Goal: Check status: Check status

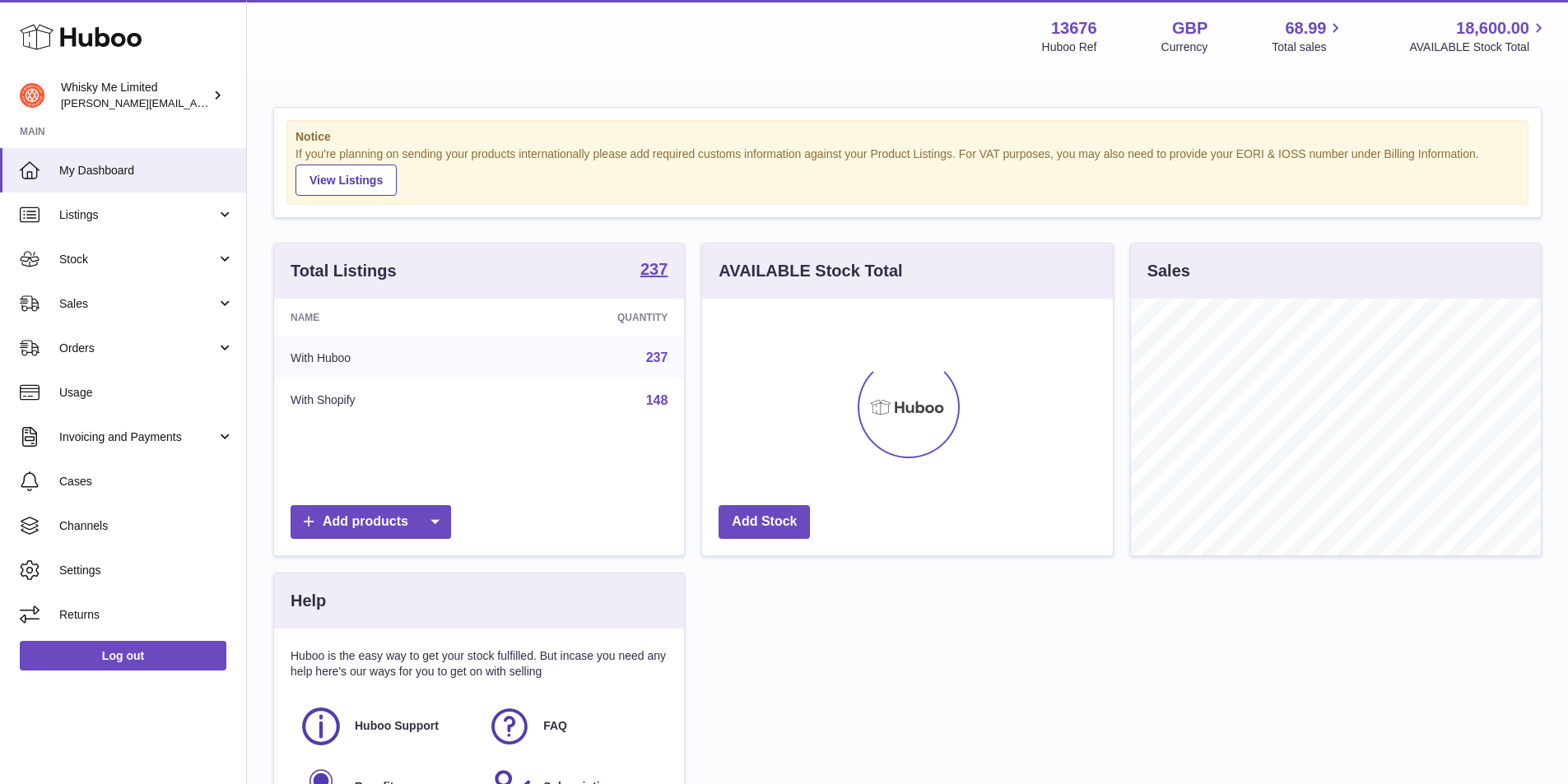
scroll to position [257, 411]
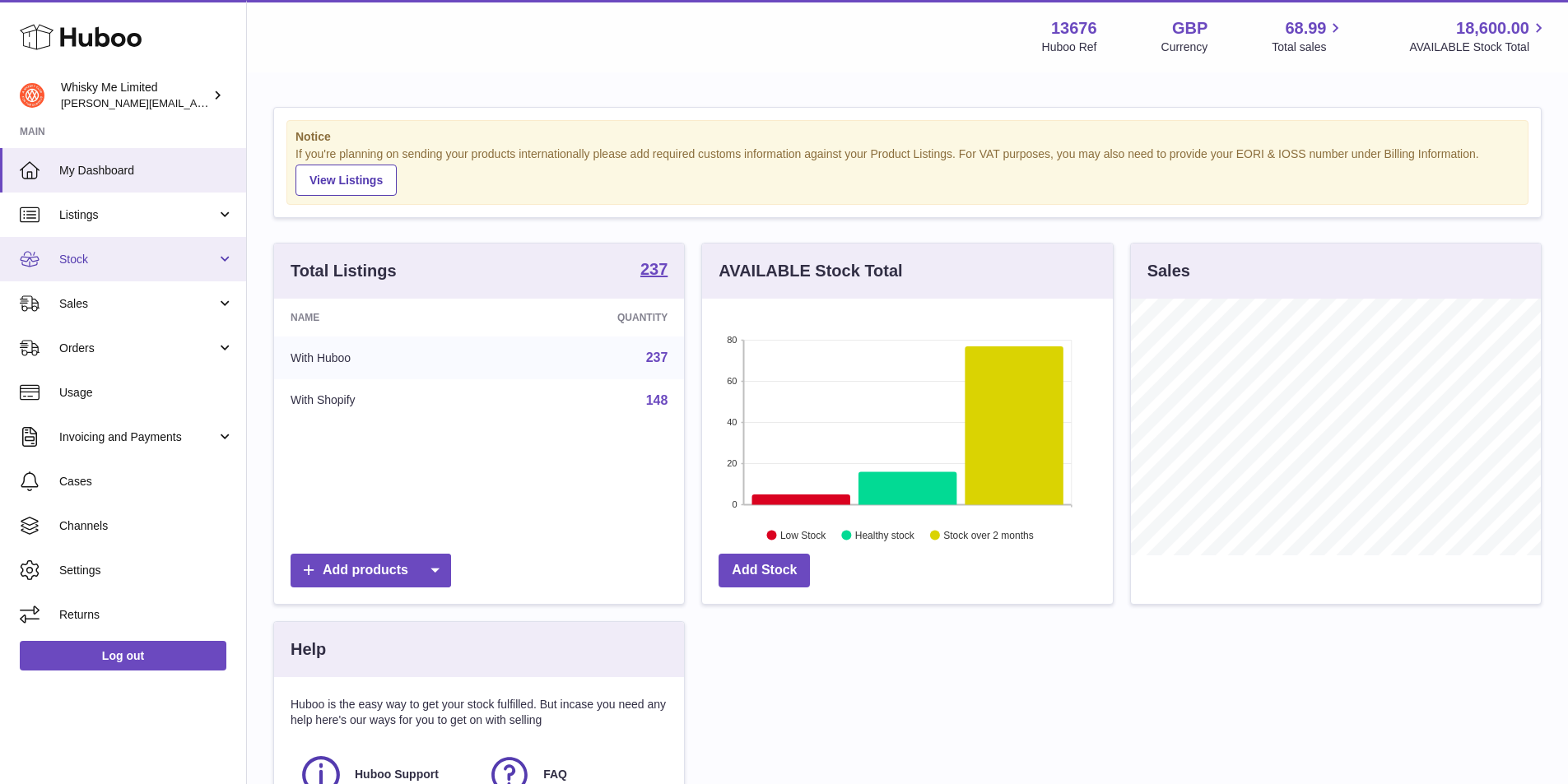
click at [143, 243] on link "Stock" at bounding box center [123, 259] width 246 height 45
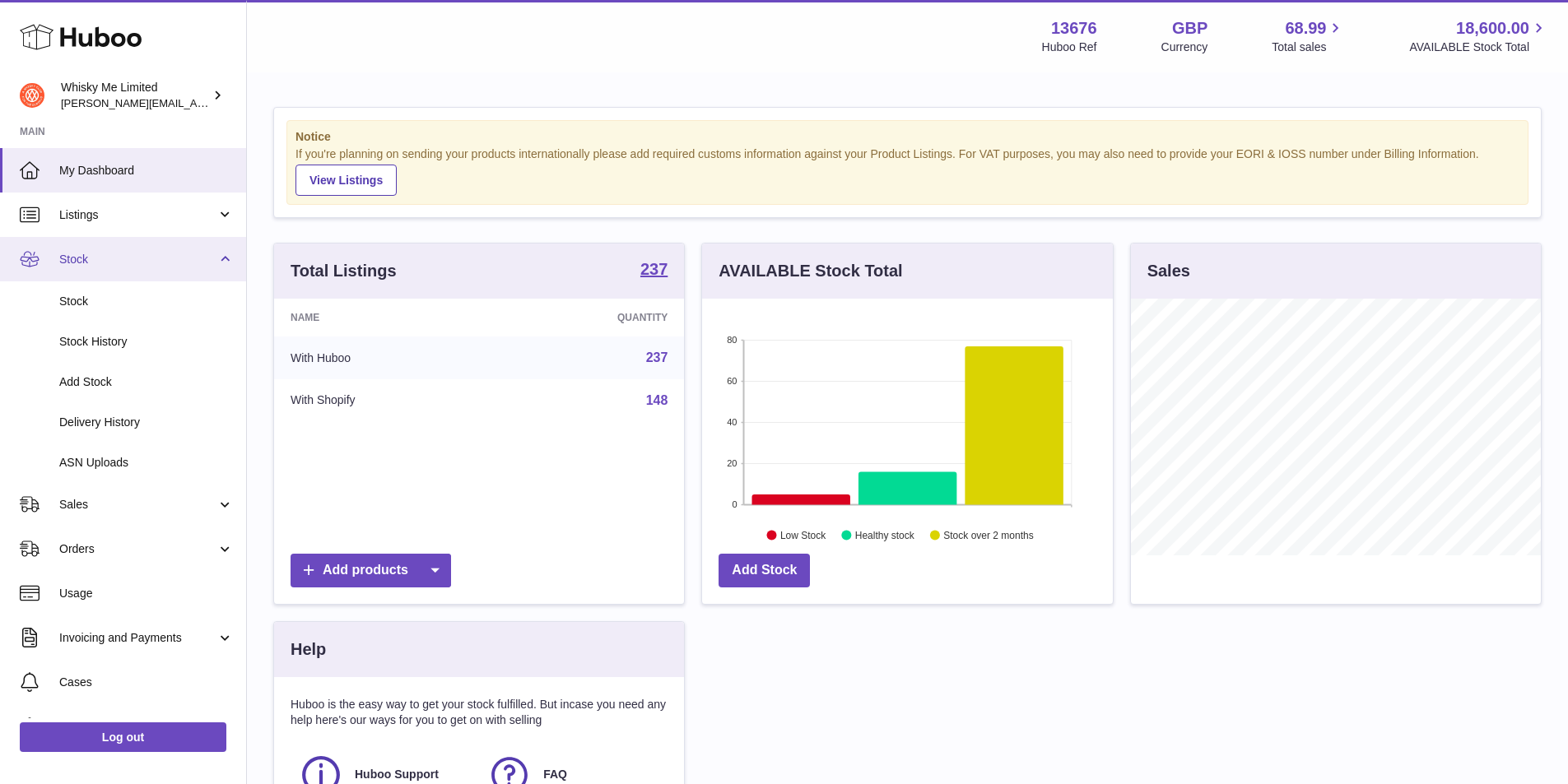
click at [143, 243] on link "Stock" at bounding box center [123, 259] width 246 height 45
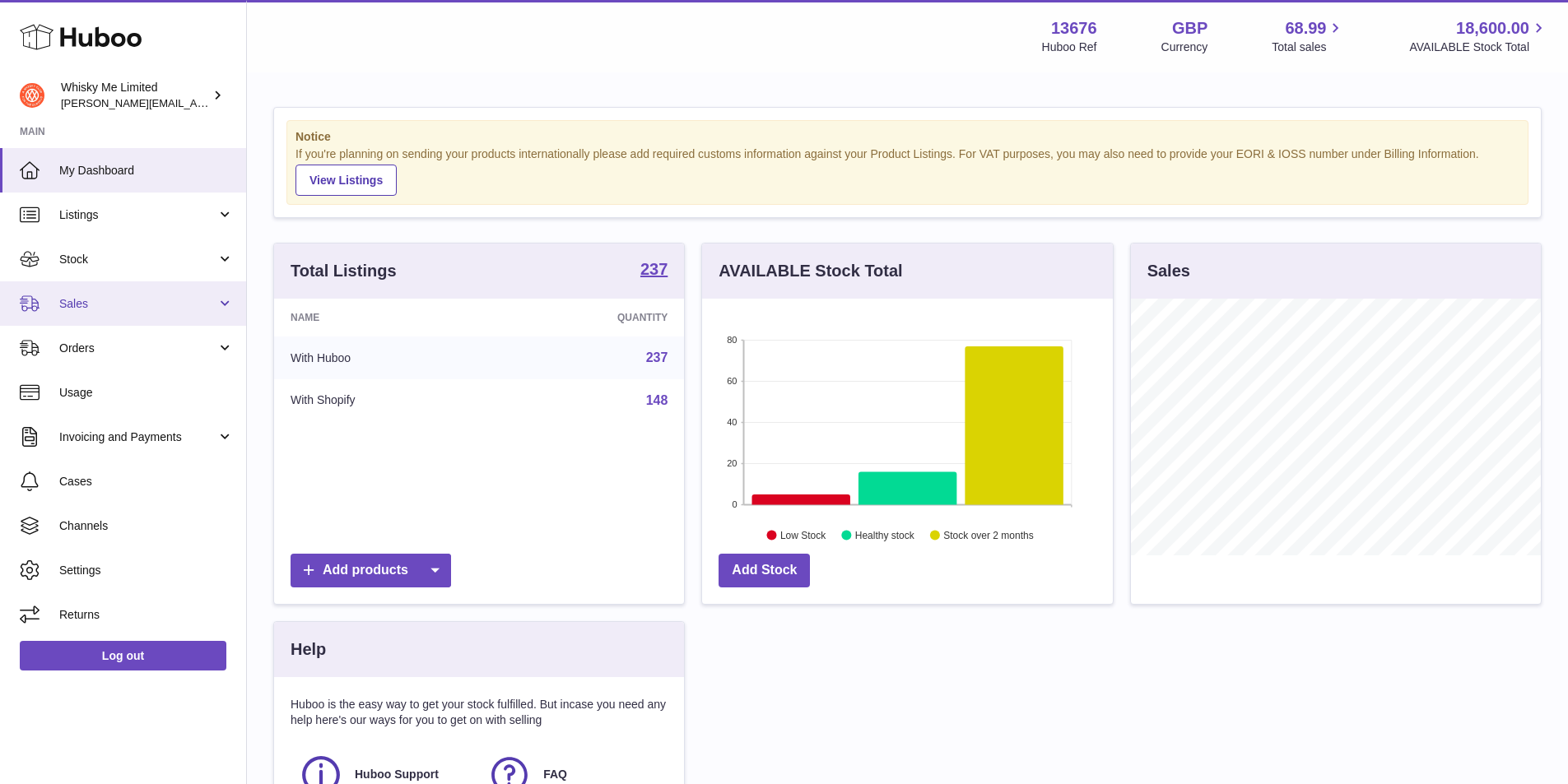
click at [140, 312] on link "Sales" at bounding box center [123, 304] width 246 height 45
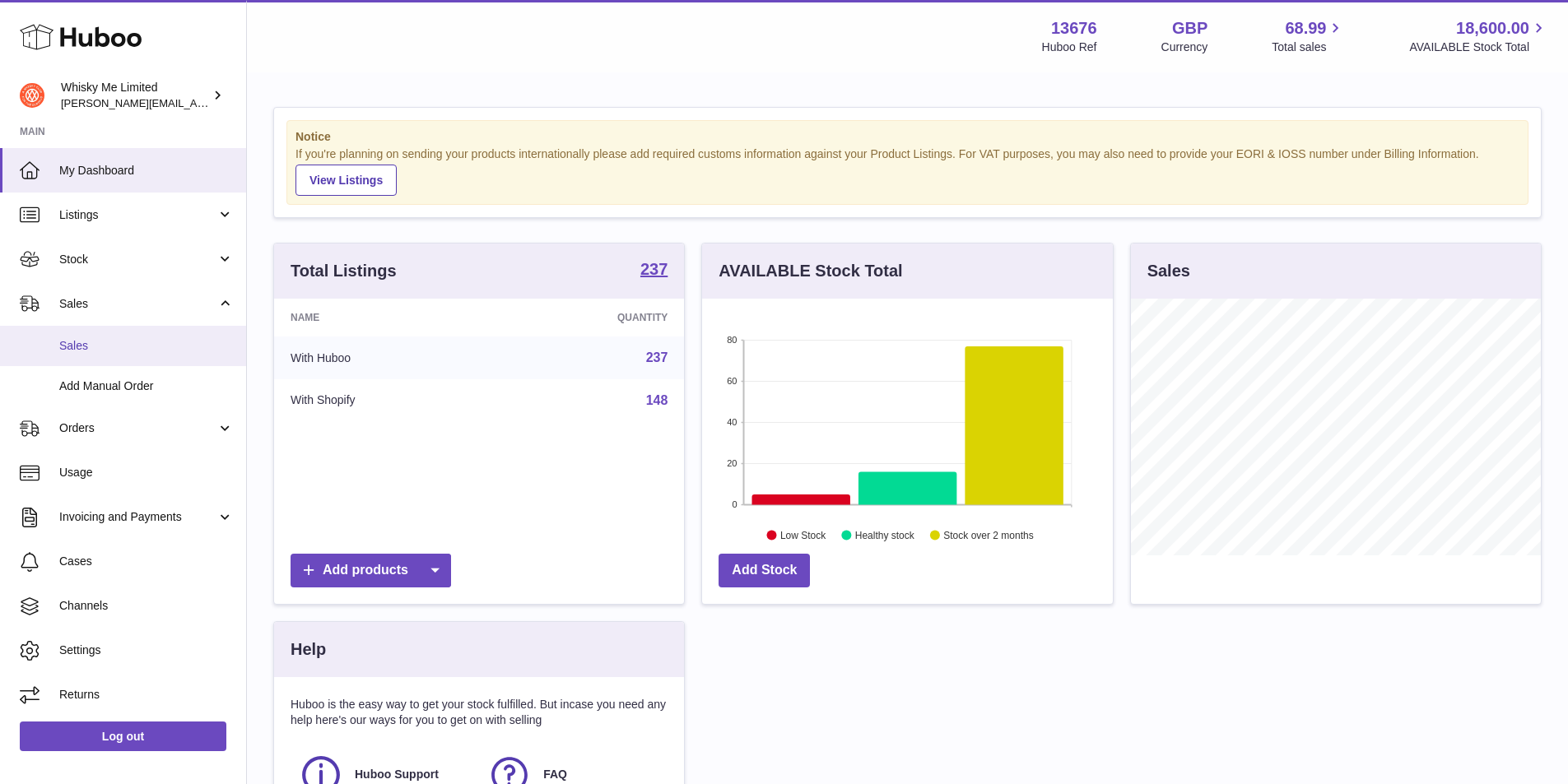
click at [148, 350] on span "Sales" at bounding box center [146, 345] width 174 height 15
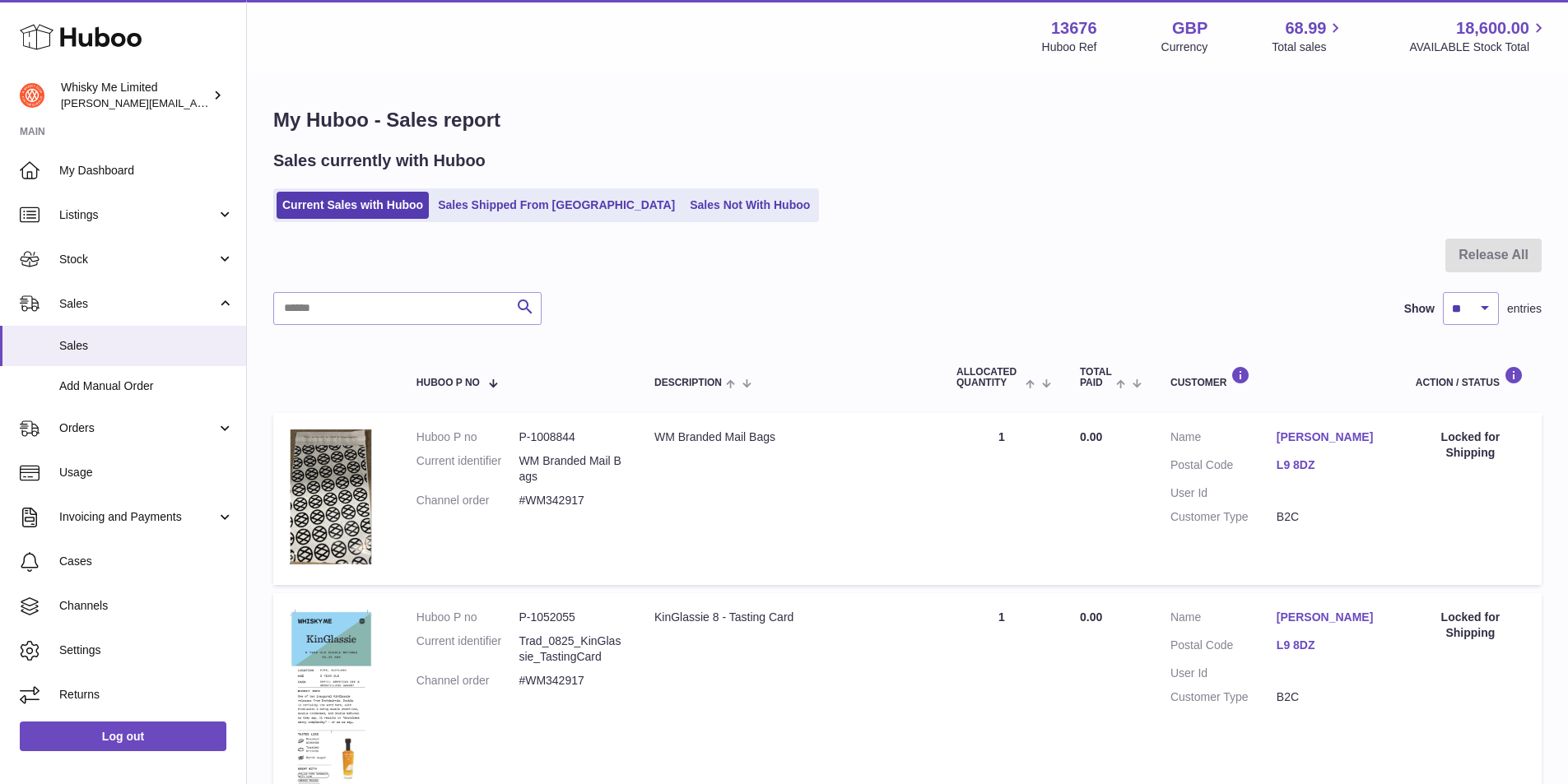
click at [476, 212] on link "Sales Shipped From [GEOGRAPHIC_DATA]" at bounding box center [556, 205] width 249 height 27
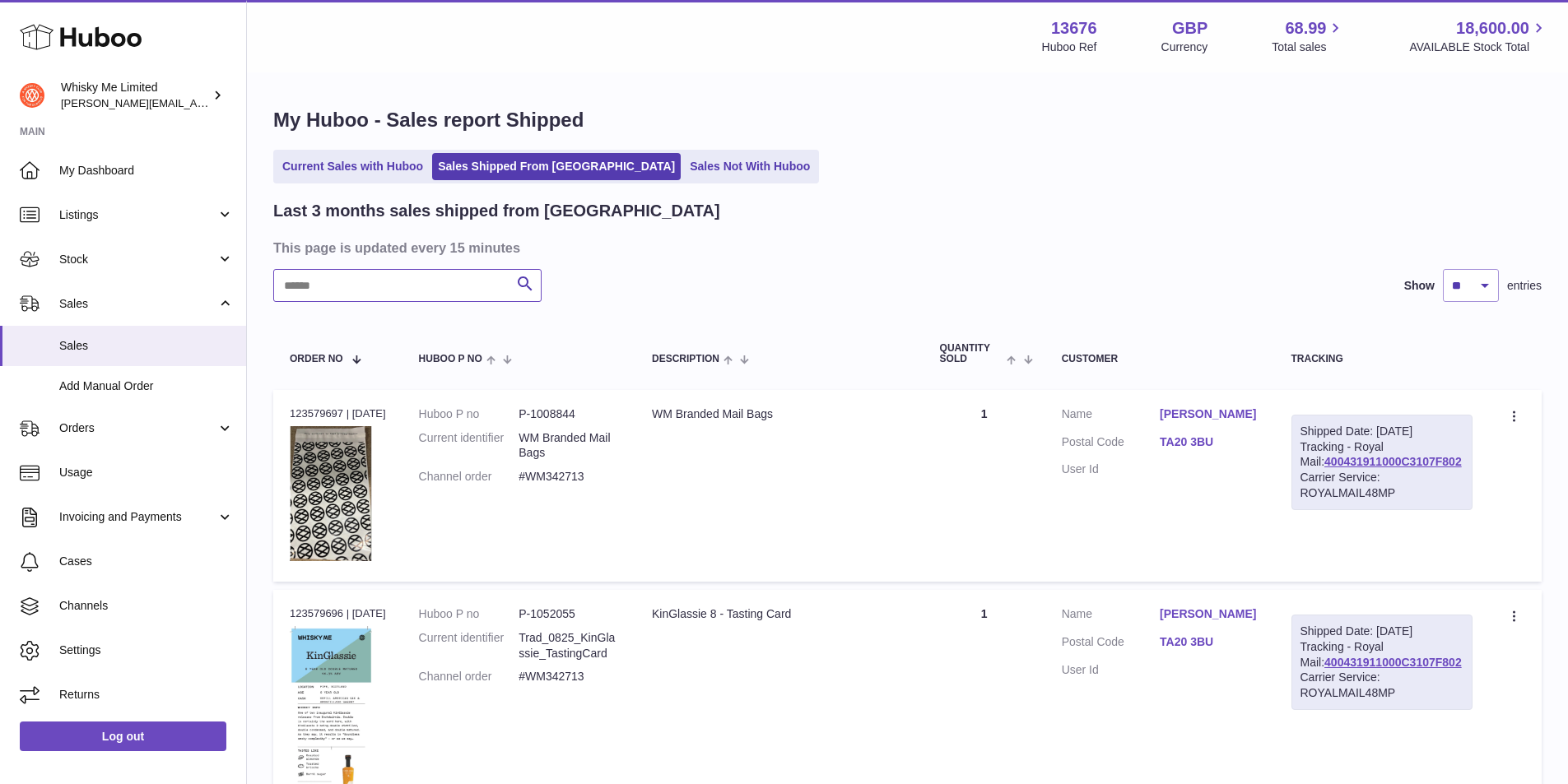
click at [298, 287] on input "text" at bounding box center [408, 285] width 268 height 33
paste input "*******"
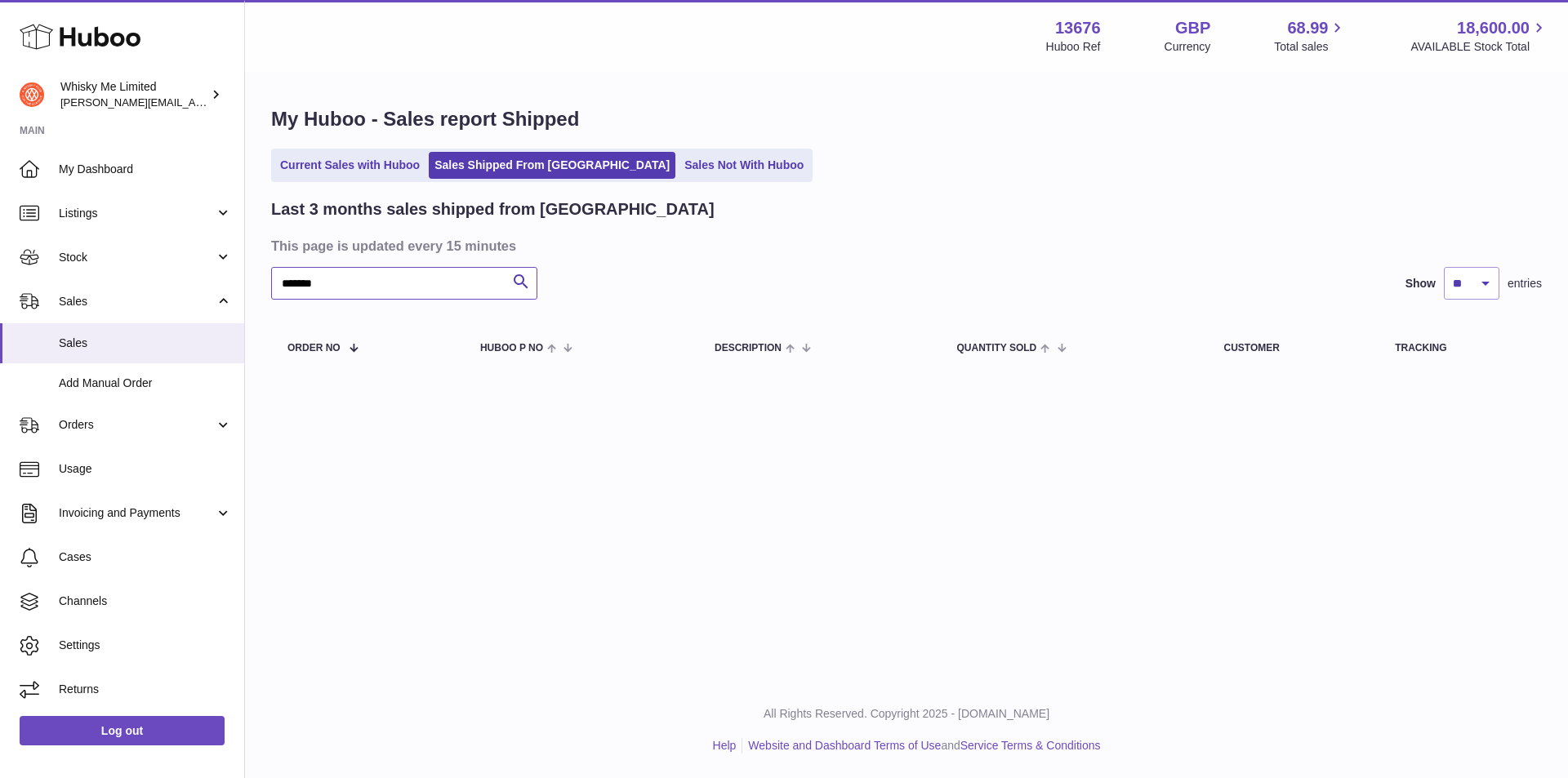
drag, startPoint x: 374, startPoint y: 283, endPoint x: 251, endPoint y: 301, distance: 124.3
click at [251, 301] on div "My Huboo - Sales report Shipped Current Sales with Huboo Sales Shipped From [GE…" at bounding box center [906, 242] width 1323 height 337
paste input "*"
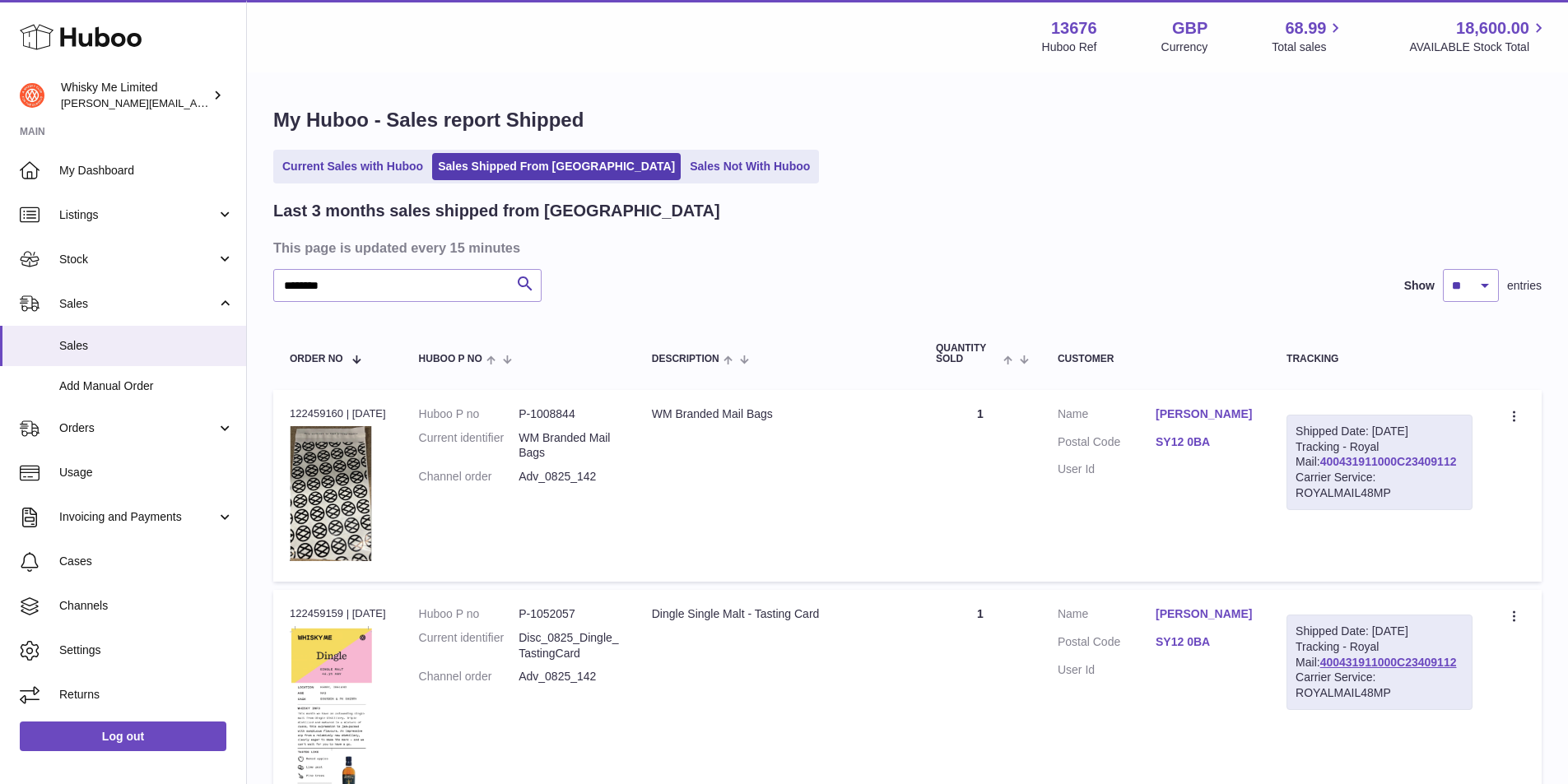
click at [1437, 468] on link "400431911000C23409112" at bounding box center [1388, 461] width 137 height 13
drag, startPoint x: 403, startPoint y: 299, endPoint x: 92, endPoint y: 301, distance: 311.0
paste input "text"
click at [1425, 468] on link "400431911000C2342898B" at bounding box center [1394, 461] width 139 height 13
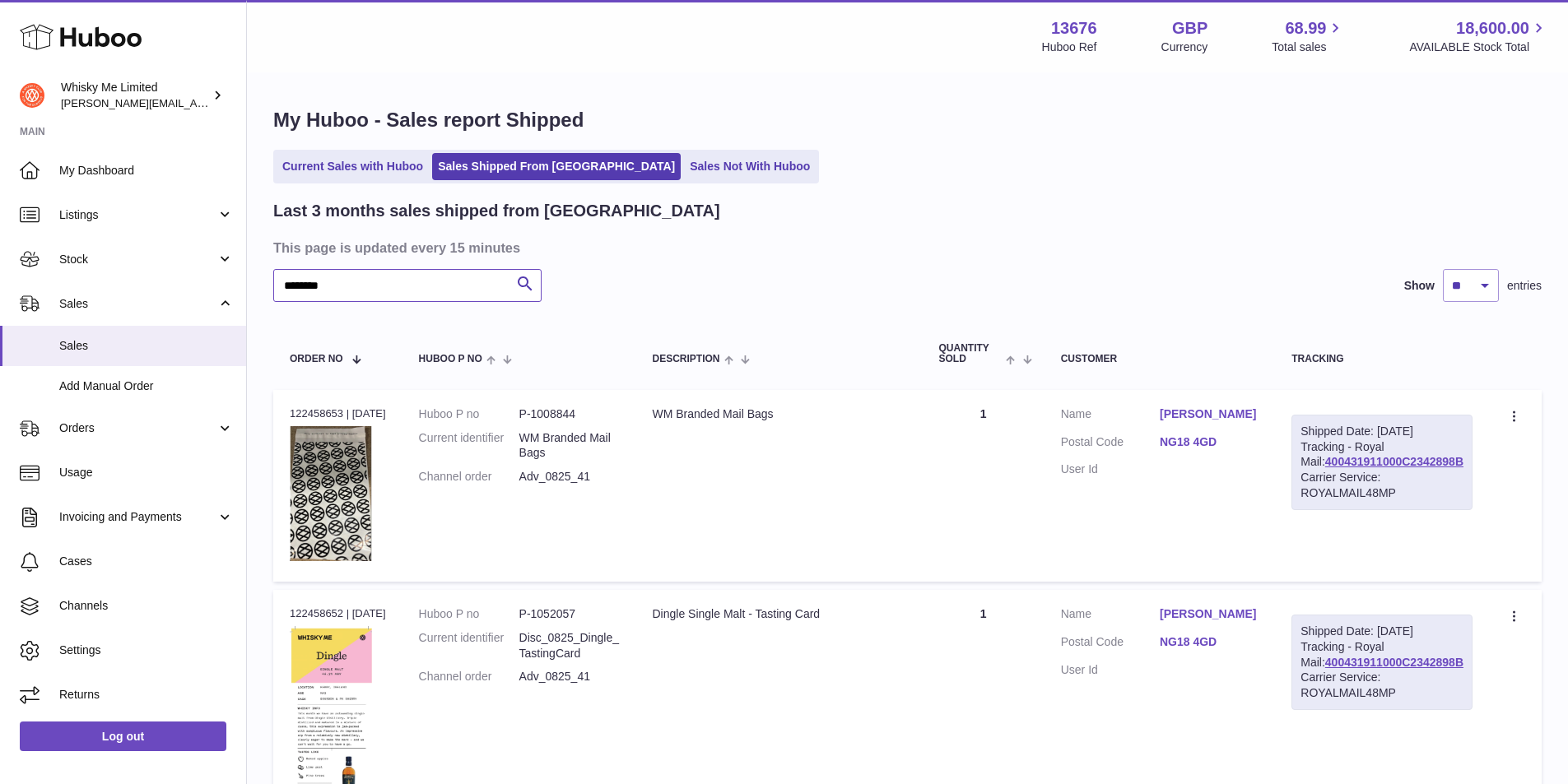
drag, startPoint x: 337, startPoint y: 285, endPoint x: 284, endPoint y: 289, distance: 53.2
click at [284, 289] on input "********" at bounding box center [408, 285] width 268 height 33
paste input "text"
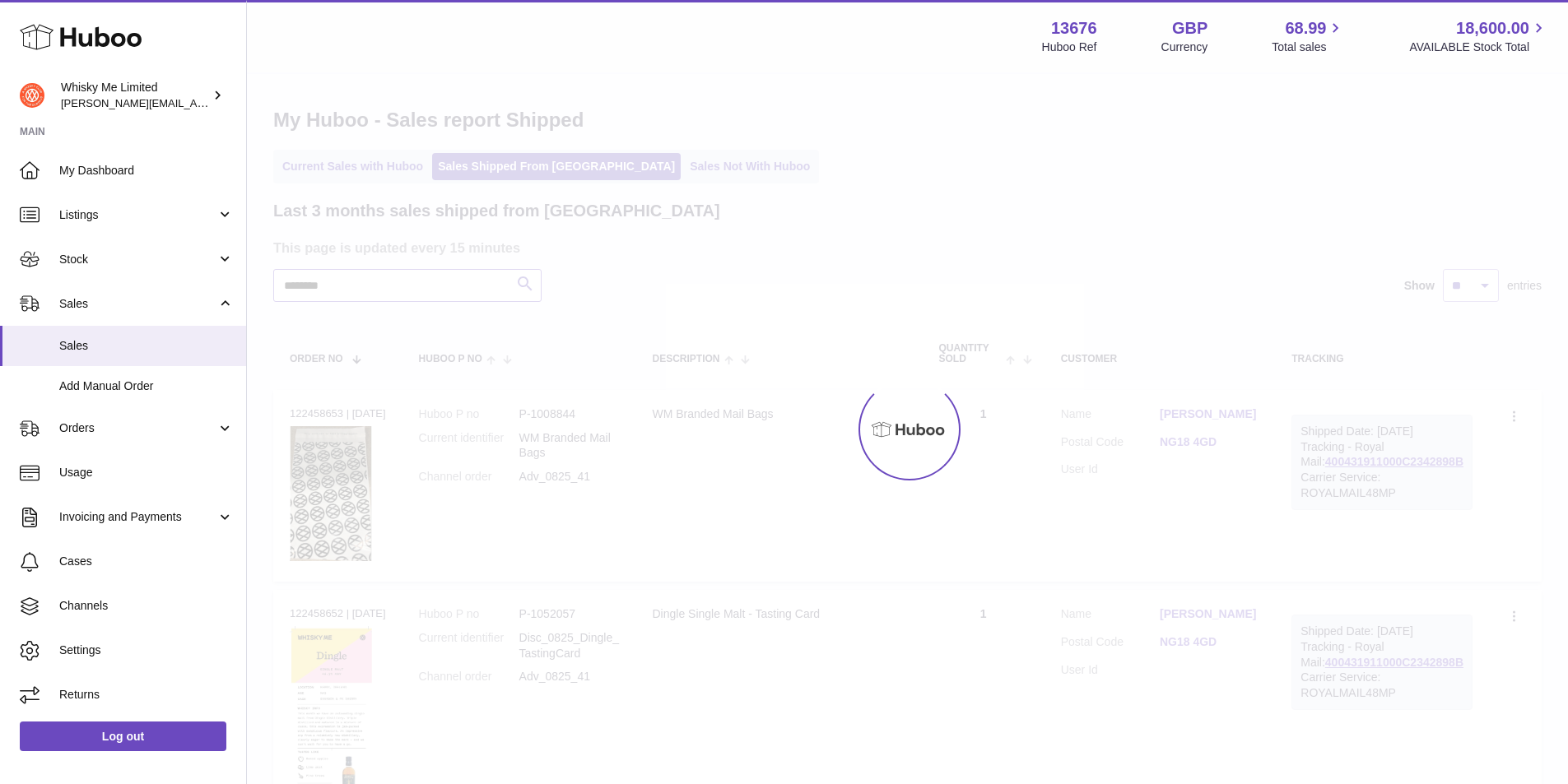
type input "********"
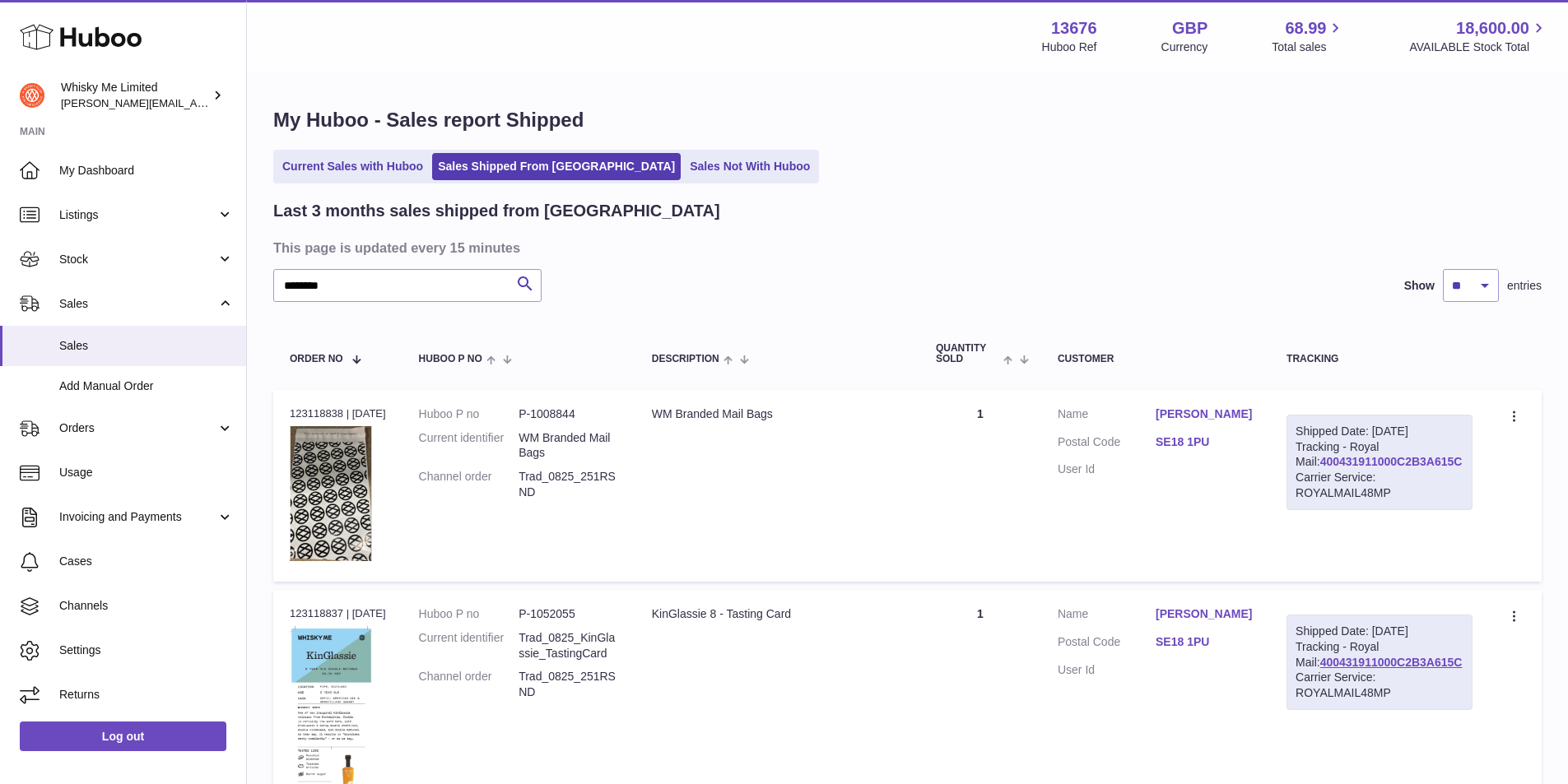
click at [1322, 468] on link "400431911000C2B3A615C" at bounding box center [1391, 461] width 142 height 13
